Goal: Information Seeking & Learning: Understand process/instructions

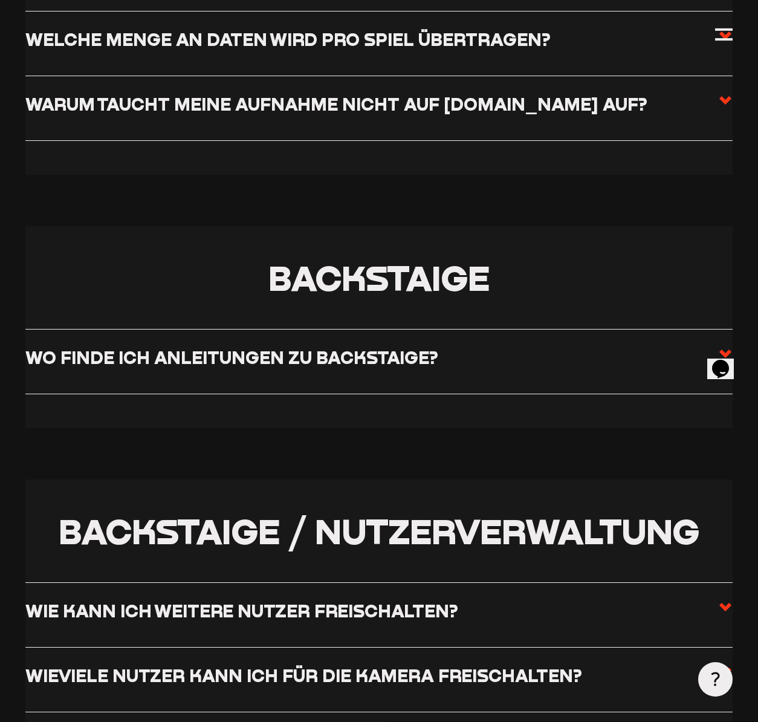
scroll to position [1806, 0]
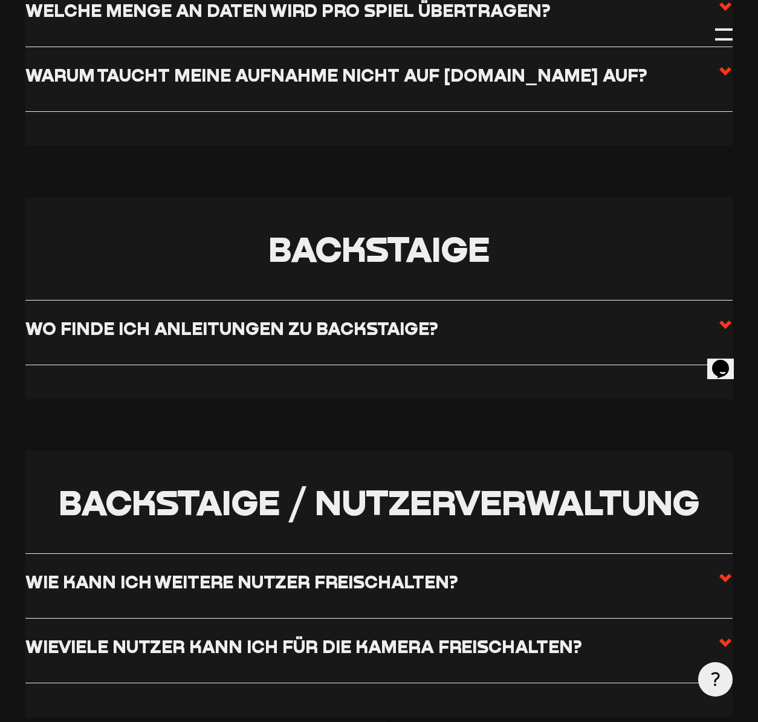
click at [287, 337] on h3 "Wo finde ich Anleitungen zu Backstaige?" at bounding box center [231, 327] width 413 height 21
click at [0, 0] on input "Wo finde ich Anleitungen zu Backstaige?" at bounding box center [0, 0] width 0 height 0
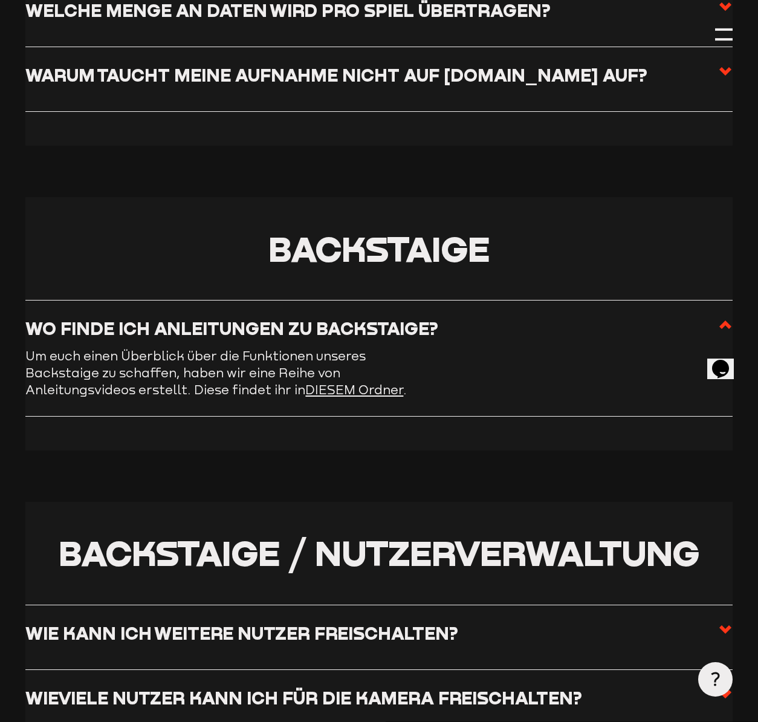
click at [305, 394] on link "DIESEM Ordner" at bounding box center [354, 390] width 98 height 14
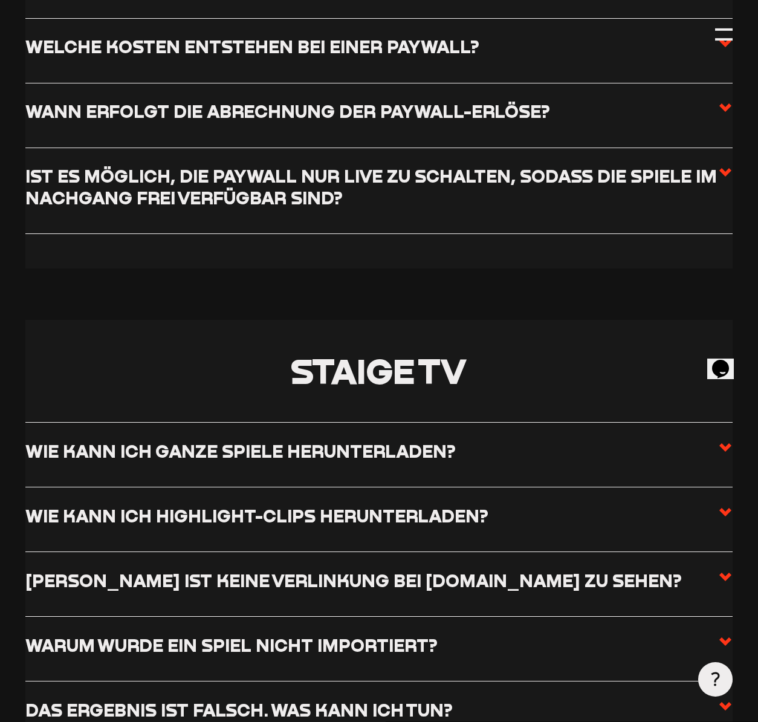
scroll to position [4033, 0]
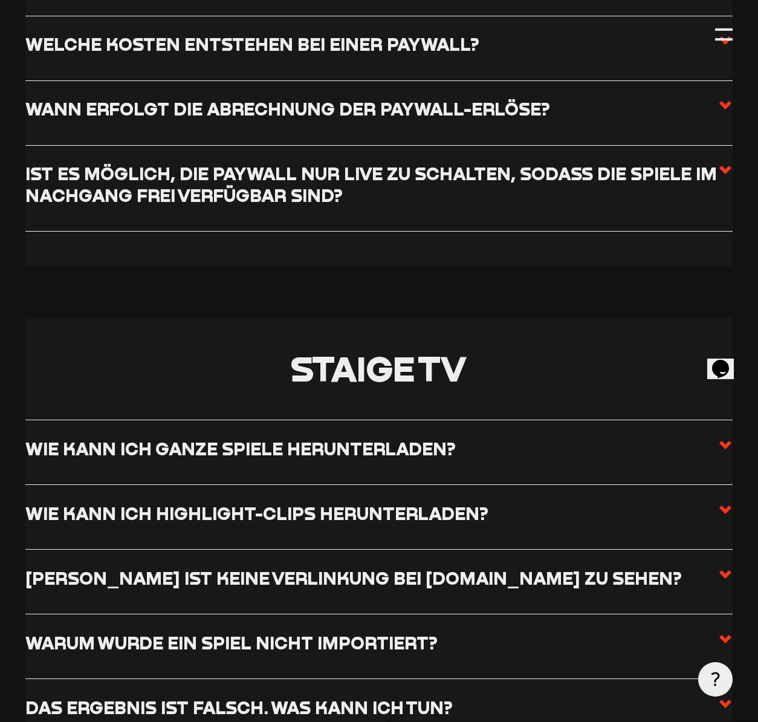
click at [224, 459] on h3 "Wie kann ich ganze Spiele herunterladen?" at bounding box center [240, 448] width 431 height 21
click at [0, 0] on input "Wie kann ich ganze Spiele herunterladen?" at bounding box center [0, 0] width 0 height 0
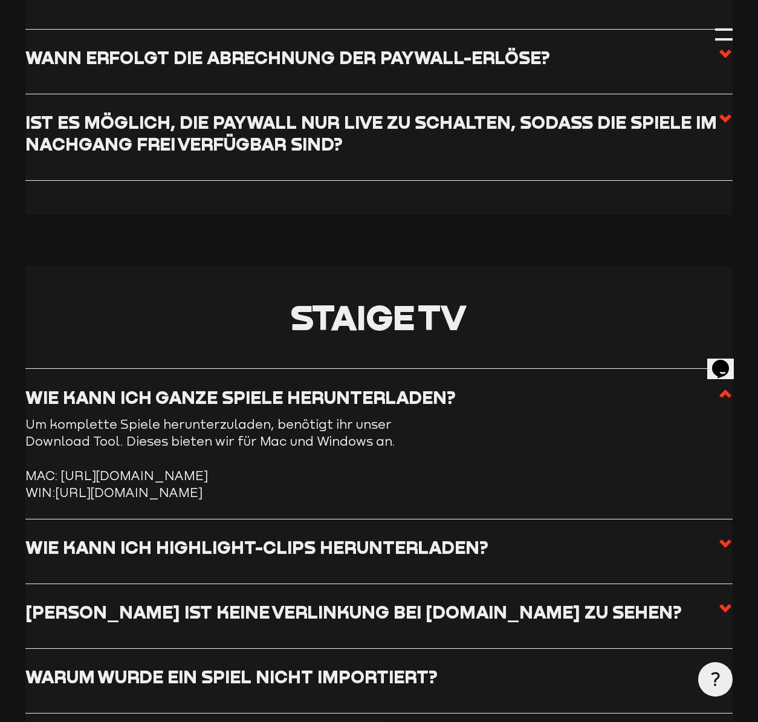
scroll to position [3982, 0]
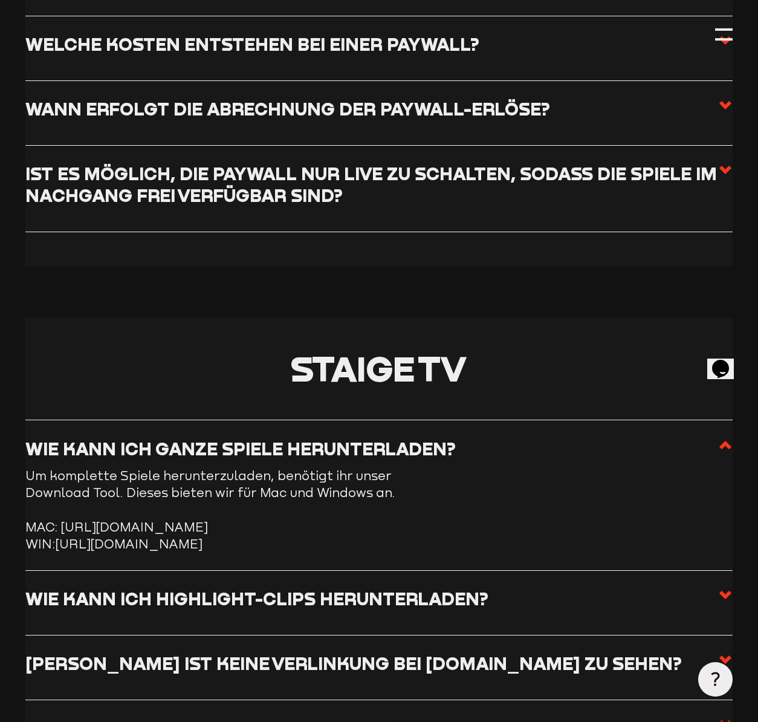
drag, startPoint x: 63, startPoint y: 540, endPoint x: 612, endPoint y: 541, distance: 548.5
click at [614, 536] on li "MAC: [URL][DOMAIN_NAME]" at bounding box center [378, 527] width 707 height 17
copy li "[URL][DOMAIN_NAME]"
drag, startPoint x: 600, startPoint y: 569, endPoint x: 598, endPoint y: 562, distance: 7.6
click at [600, 568] on li "Wie kann ich ganze Spiele herunterladen? Um komplette Spiele herunterzuladen, b…" at bounding box center [378, 495] width 707 height 151
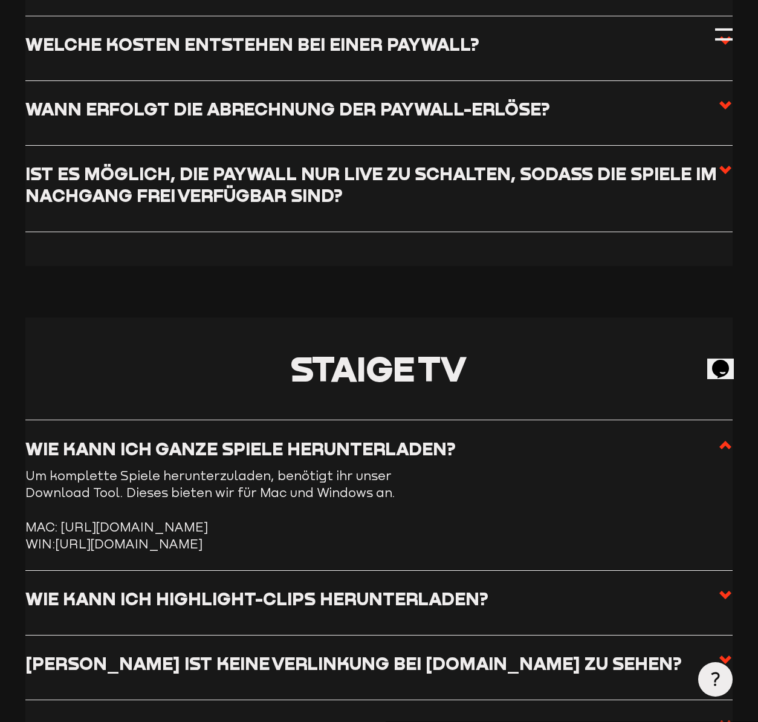
drag, startPoint x: 596, startPoint y: 560, endPoint x: 60, endPoint y: 561, distance: 536.4
click at [60, 553] on li "WIN: [URL][DOMAIN_NAME]" at bounding box center [378, 544] width 707 height 17
copy link "[URL][DOMAIN_NAME]"
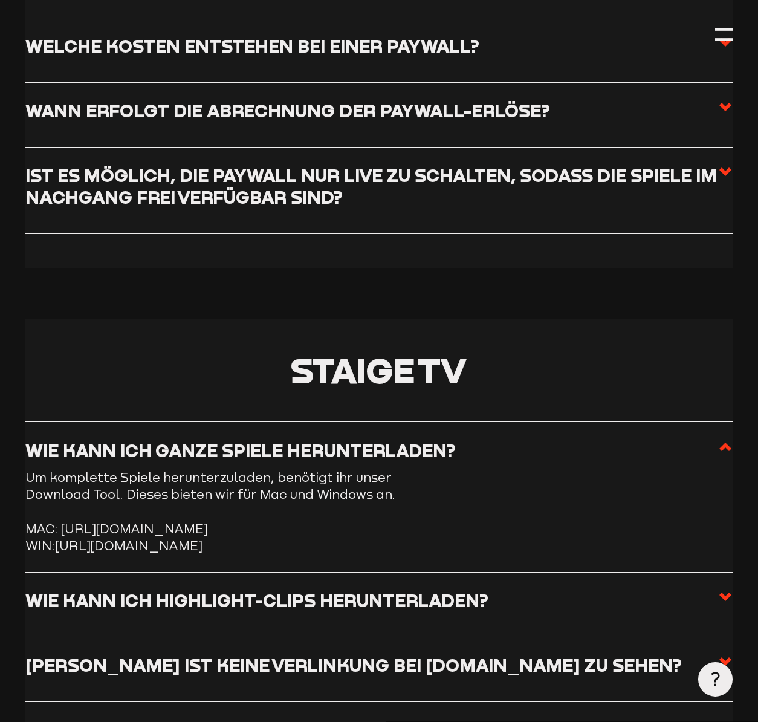
scroll to position [3980, 0]
